Goal: Task Accomplishment & Management: Use online tool/utility

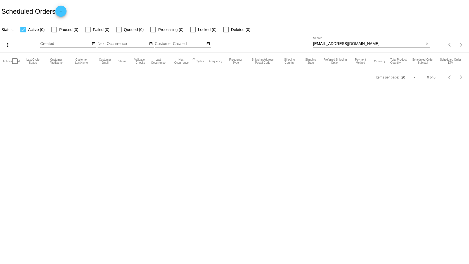
click at [431, 44] on div "Items per page: 20 0 of 0" at bounding box center [449, 45] width 39 height 16
click at [428, 43] on mat-icon "close" at bounding box center [427, 44] width 4 height 4
click at [428, 44] on mat-icon "search" at bounding box center [426, 45] width 7 height 9
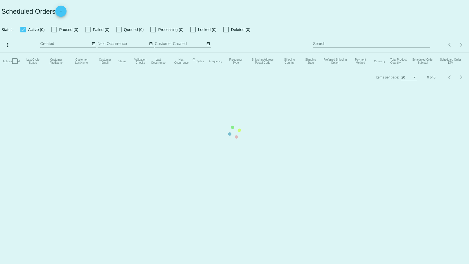
click at [344, 53] on mat-table "Actions Id Last Cycle Status Customer FirstName Customer LastName Customer Emai…" at bounding box center [234, 61] width 469 height 17
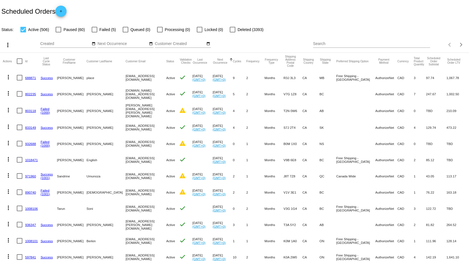
click at [339, 41] on div "Search" at bounding box center [371, 42] width 117 height 11
click at [339, 45] on input "Search" at bounding box center [371, 44] width 117 height 4
paste input "[PERSON_NAME][EMAIL_ADDRESS][PERSON_NAME][DOMAIN_NAME]"
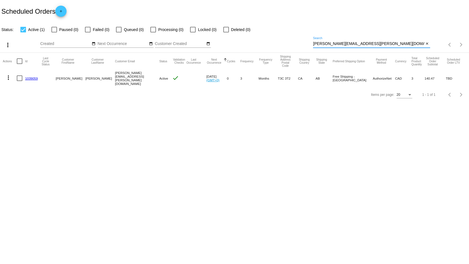
click at [375, 42] on input "[PERSON_NAME][EMAIL_ADDRESS][PERSON_NAME][DOMAIN_NAME]" at bounding box center [368, 44] width 111 height 4
type input "[PERSON_NAME][EMAIL_ADDRESS][PERSON_NAME][DOMAIN_NAME]"
click at [30, 77] on link "1039059" at bounding box center [31, 79] width 13 height 4
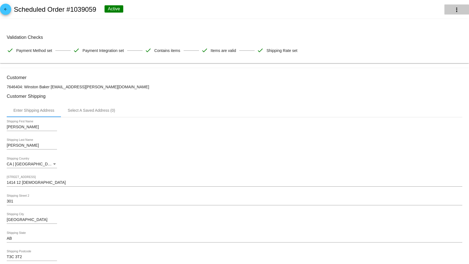
click at [458, 11] on button "more_vert" at bounding box center [456, 9] width 25 height 10
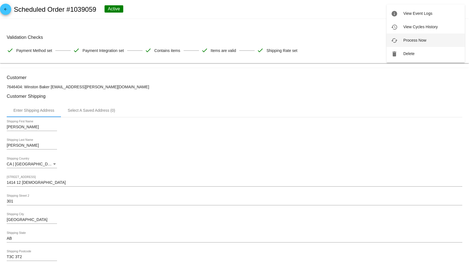
click at [415, 41] on span "Process Now" at bounding box center [414, 40] width 23 height 4
